Goal: Information Seeking & Learning: Learn about a topic

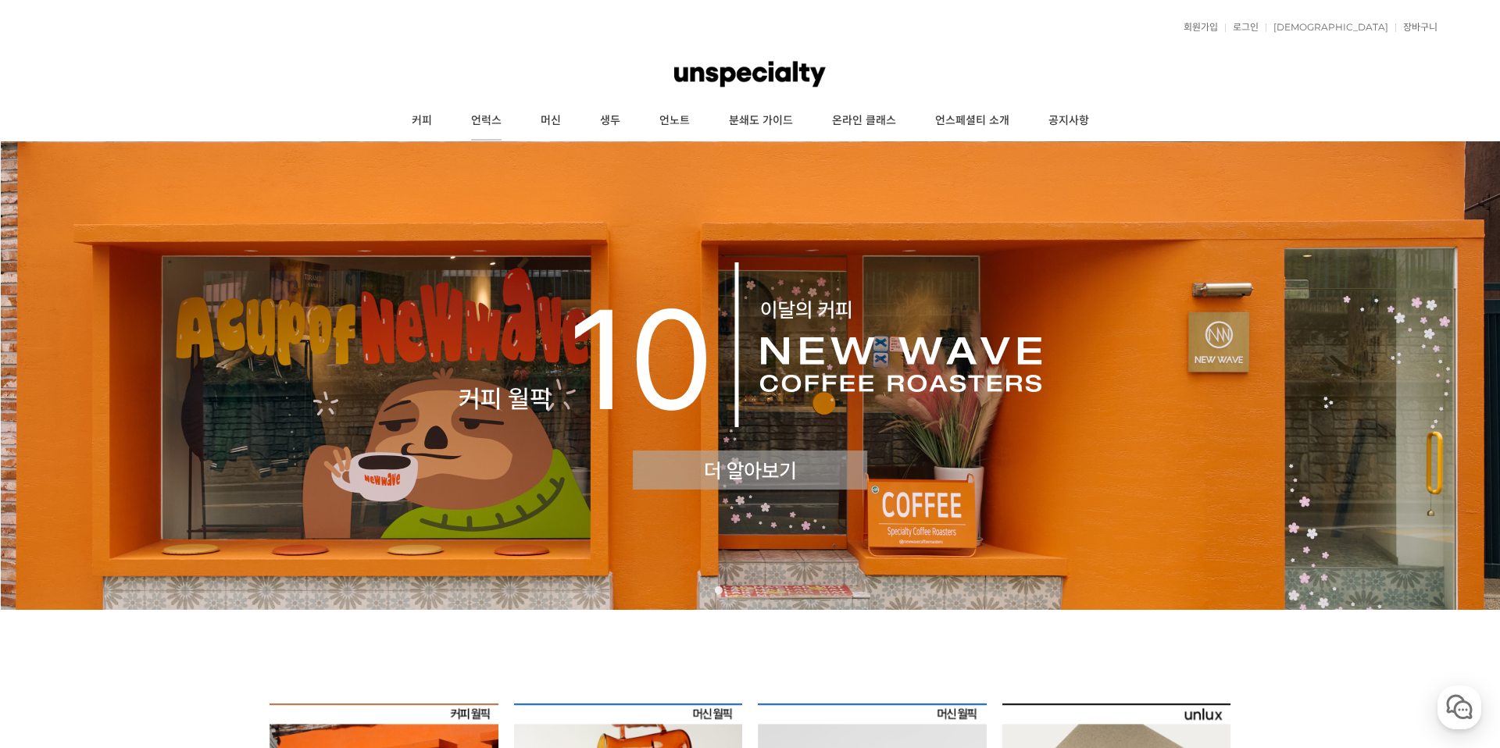
click at [491, 125] on link "언럭스" at bounding box center [487, 121] width 70 height 39
click at [549, 119] on link "머신" at bounding box center [550, 121] width 59 height 39
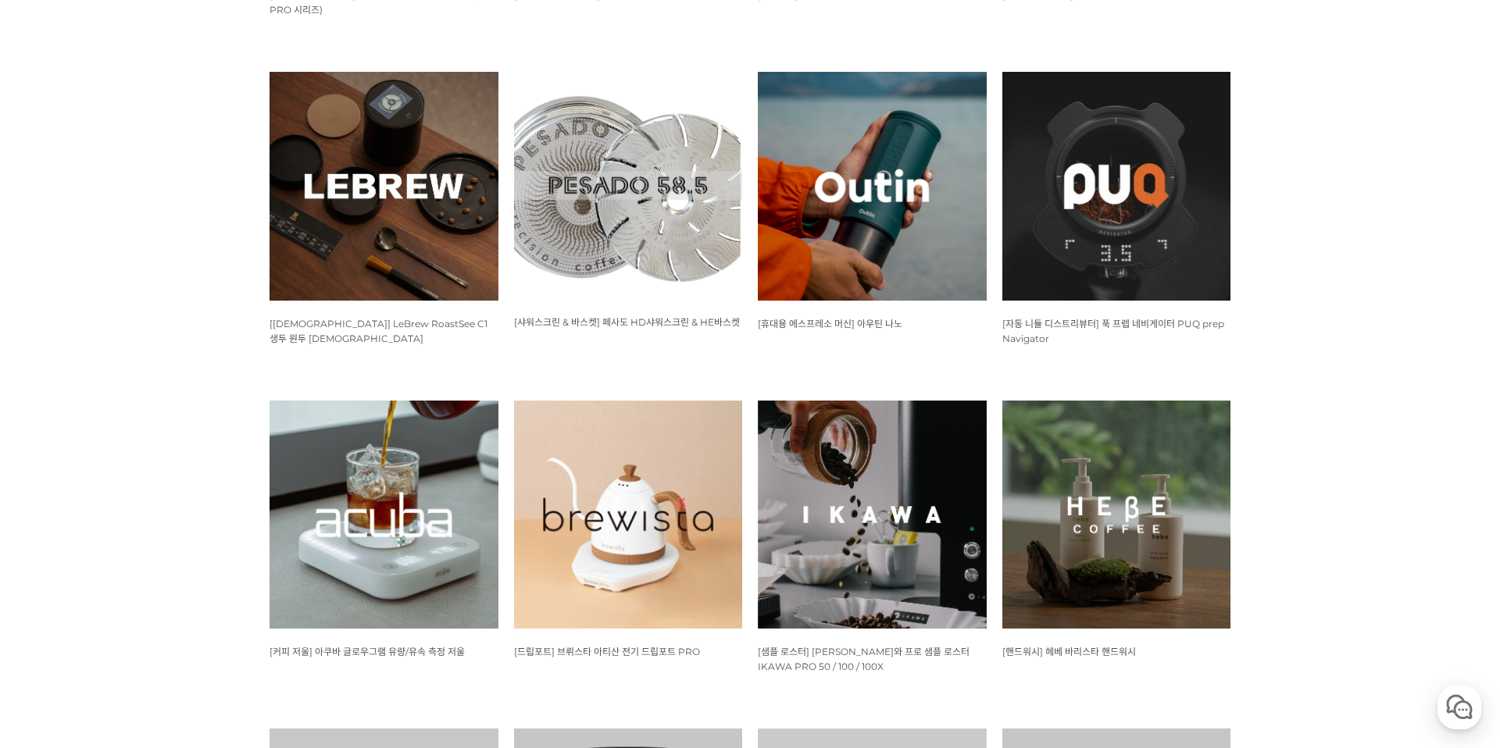
scroll to position [1114, 0]
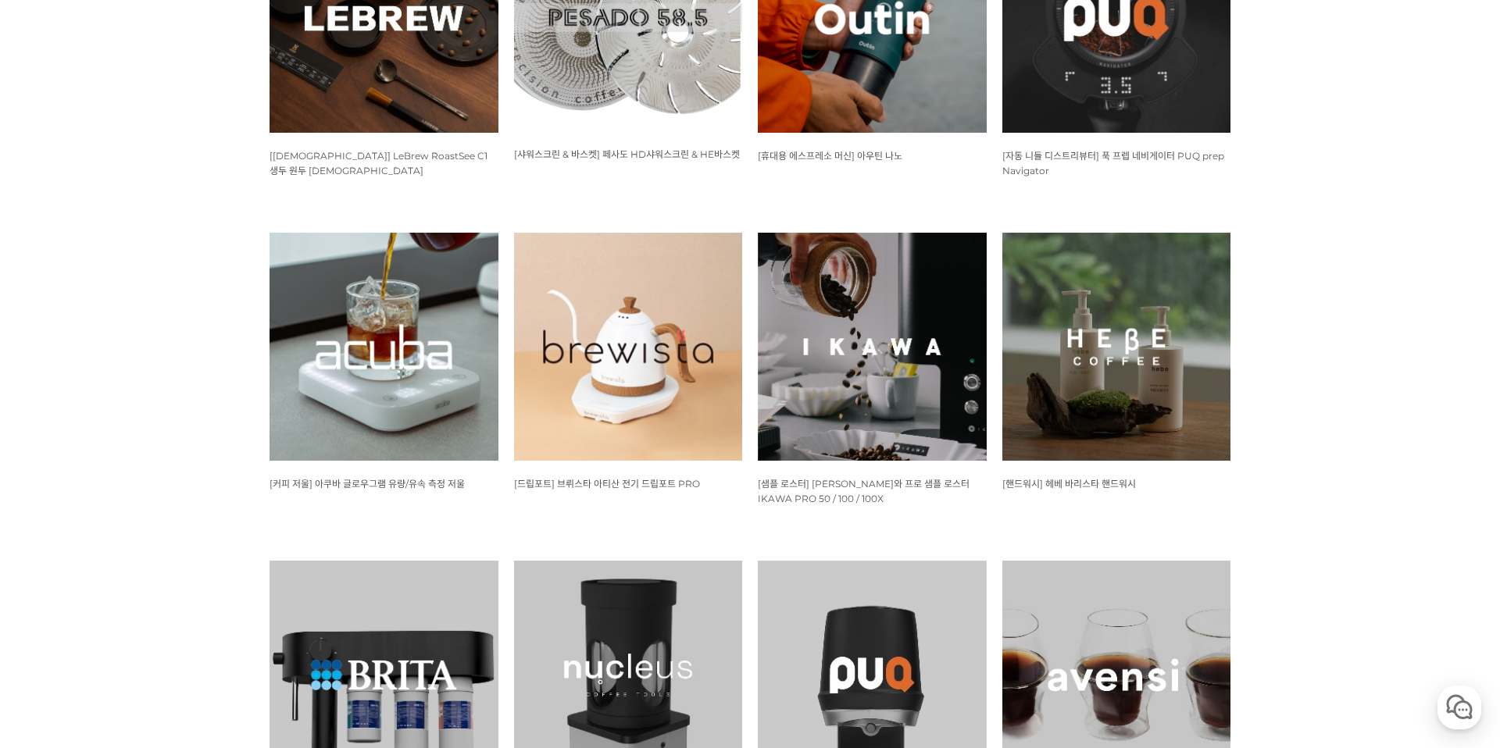
click at [669, 302] on img at bounding box center [628, 347] width 229 height 229
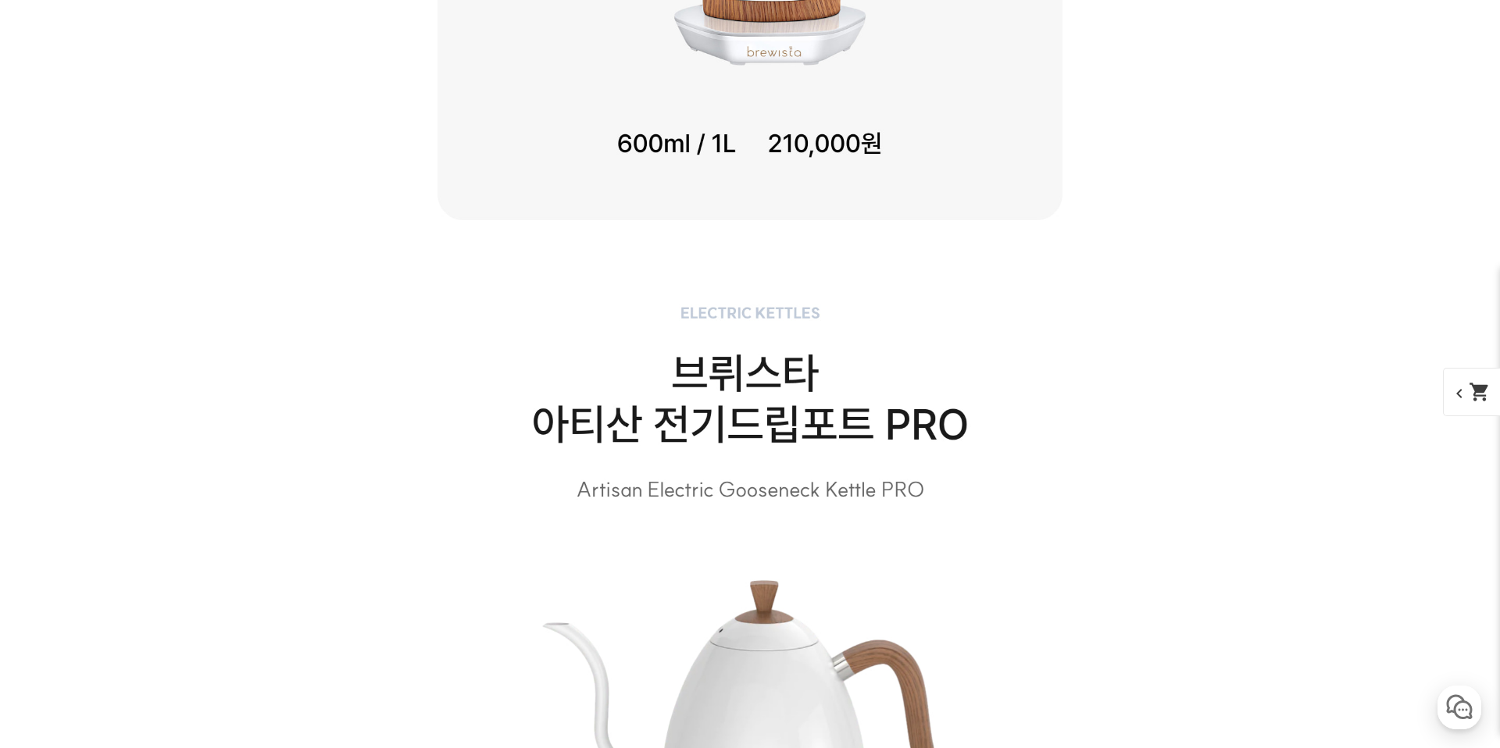
scroll to position [3085, 0]
